Goal: Transaction & Acquisition: Purchase product/service

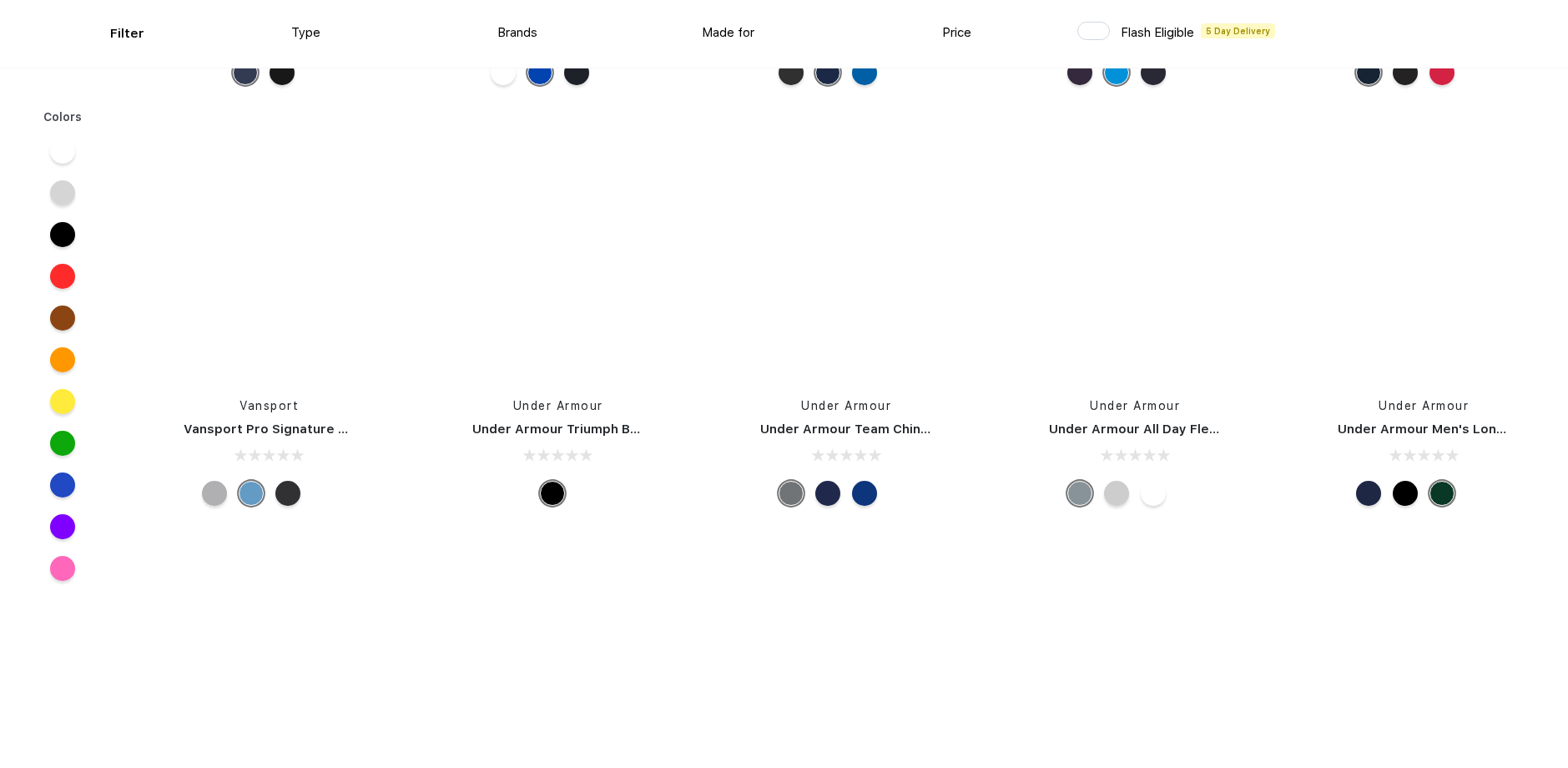
scroll to position [57656, 0]
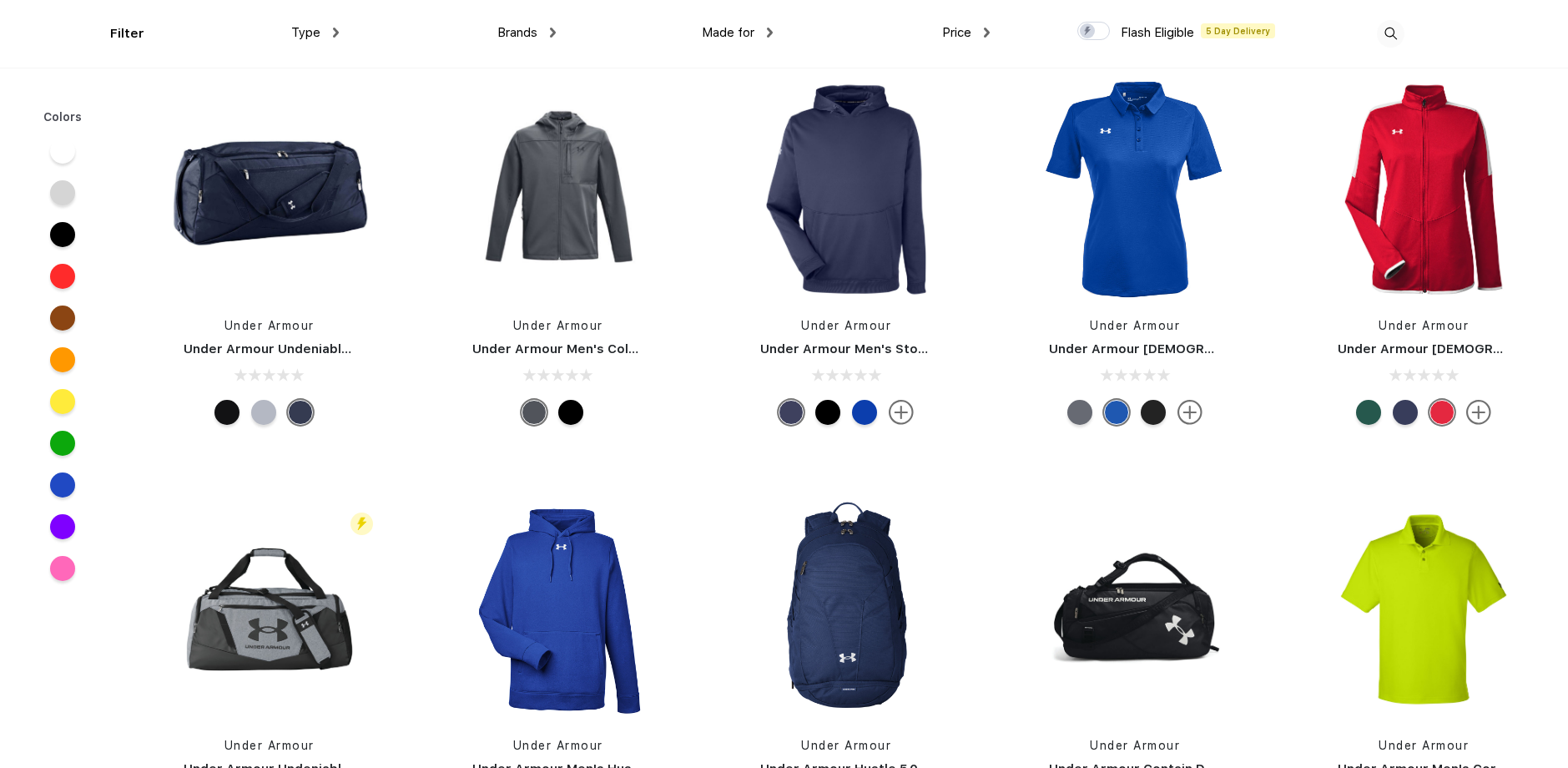
click at [575, 399] on div at bounding box center [570, 412] width 25 height 25
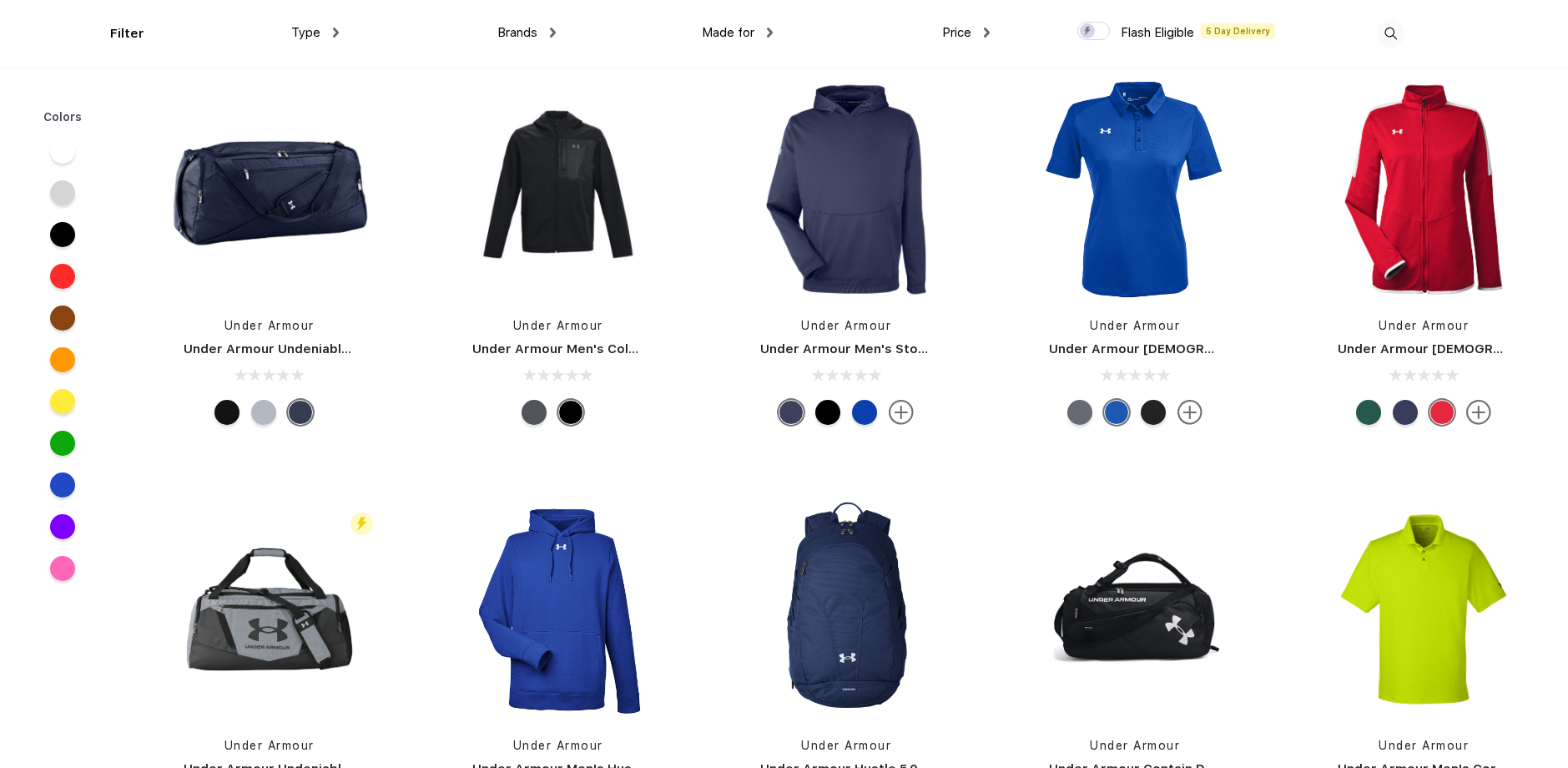
click at [532, 399] on div at bounding box center [534, 412] width 25 height 25
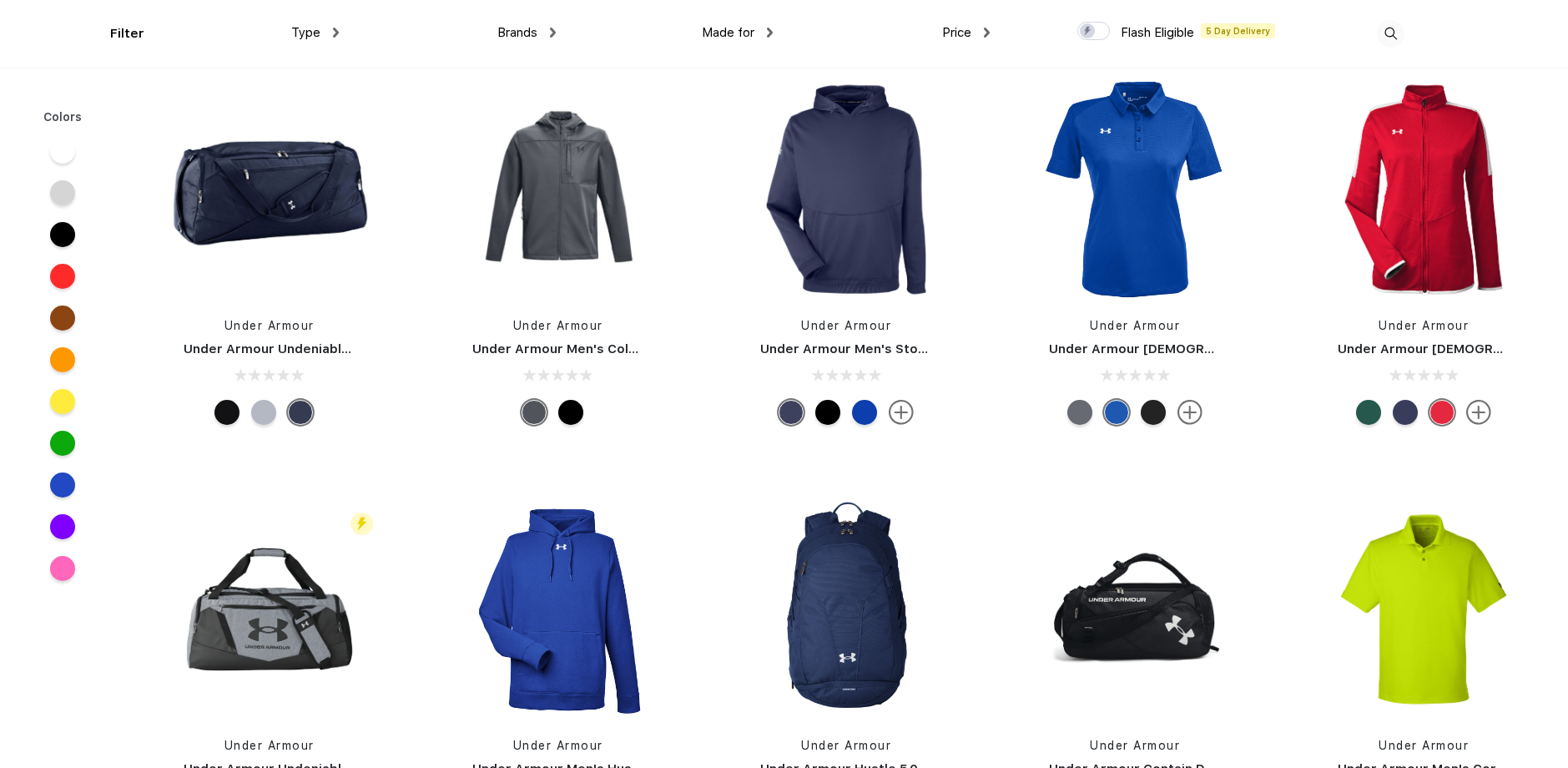
click at [541, 341] on link "Under Armour Men's ColdGear® Infrared Shield 2.0 Hooded Jacket" at bounding box center [686, 348] width 427 height 15
